Goal: Task Accomplishment & Management: Use online tool/utility

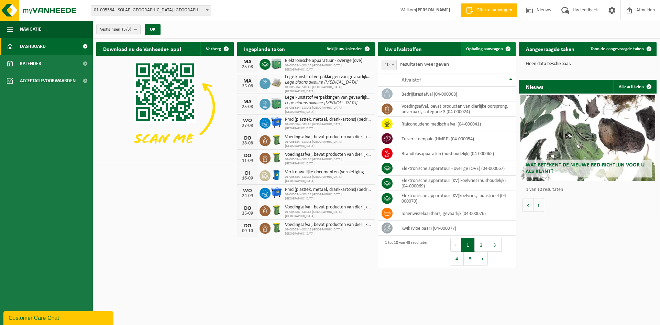
click at [490, 50] on span "Ophaling aanvragen" at bounding box center [484, 49] width 37 height 4
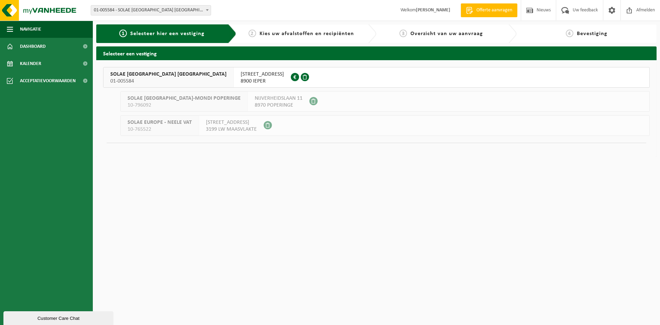
click at [267, 79] on button "SOLAE BELGIUM NV 01-005584 ZWAANHOFWEG 1 8900 IEPER 0416.815.235" at bounding box center [376, 77] width 546 height 21
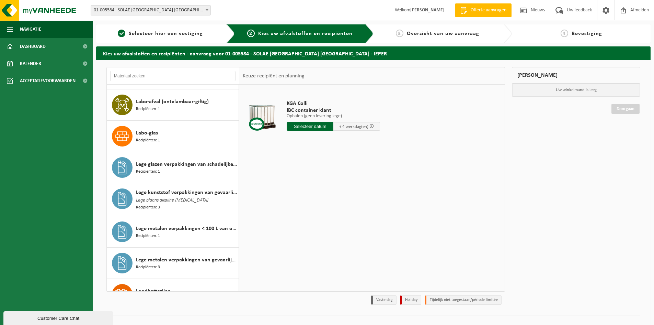
scroll to position [770, 0]
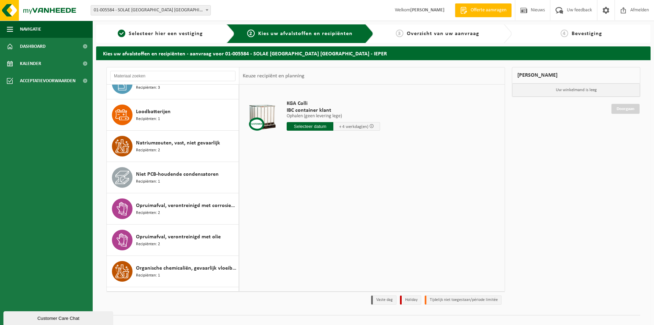
drag, startPoint x: 240, startPoint y: 186, endPoint x: 255, endPoint y: 209, distance: 27.3
click at [268, 210] on div "KGA Colli IBC container klant Ophalen (geen levering lege) Ophalen (geen leveri…" at bounding box center [372, 188] width 266 height 206
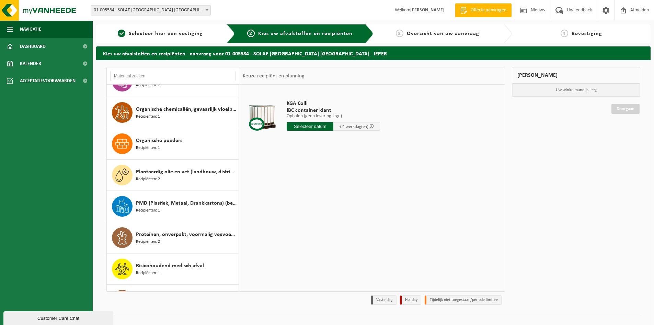
scroll to position [934, 0]
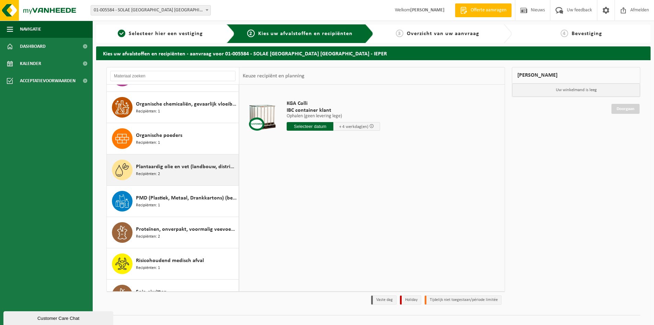
click at [195, 166] on span "Plantaardig olie en vet (landbouw, distributie, voedingsambachten)" at bounding box center [186, 166] width 101 height 8
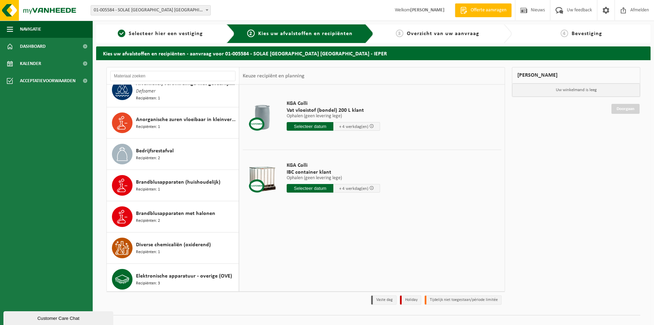
scroll to position [0, 0]
